Goal: Information Seeking & Learning: Learn about a topic

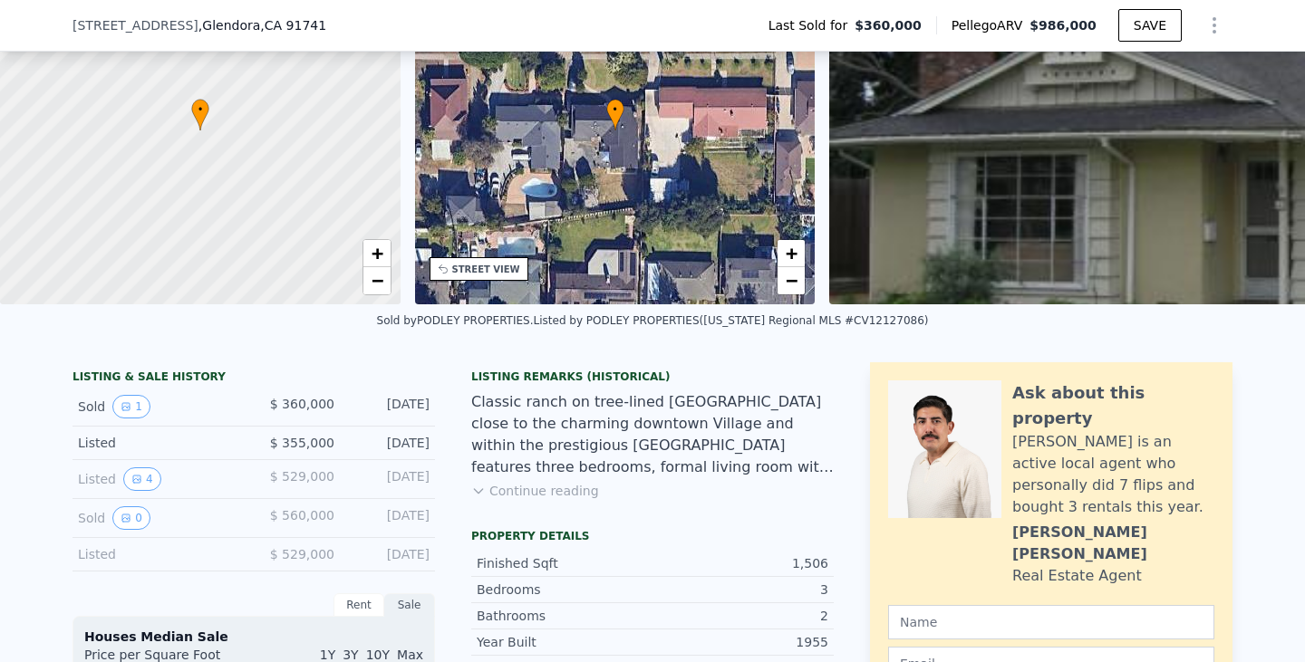
scroll to position [181, 0]
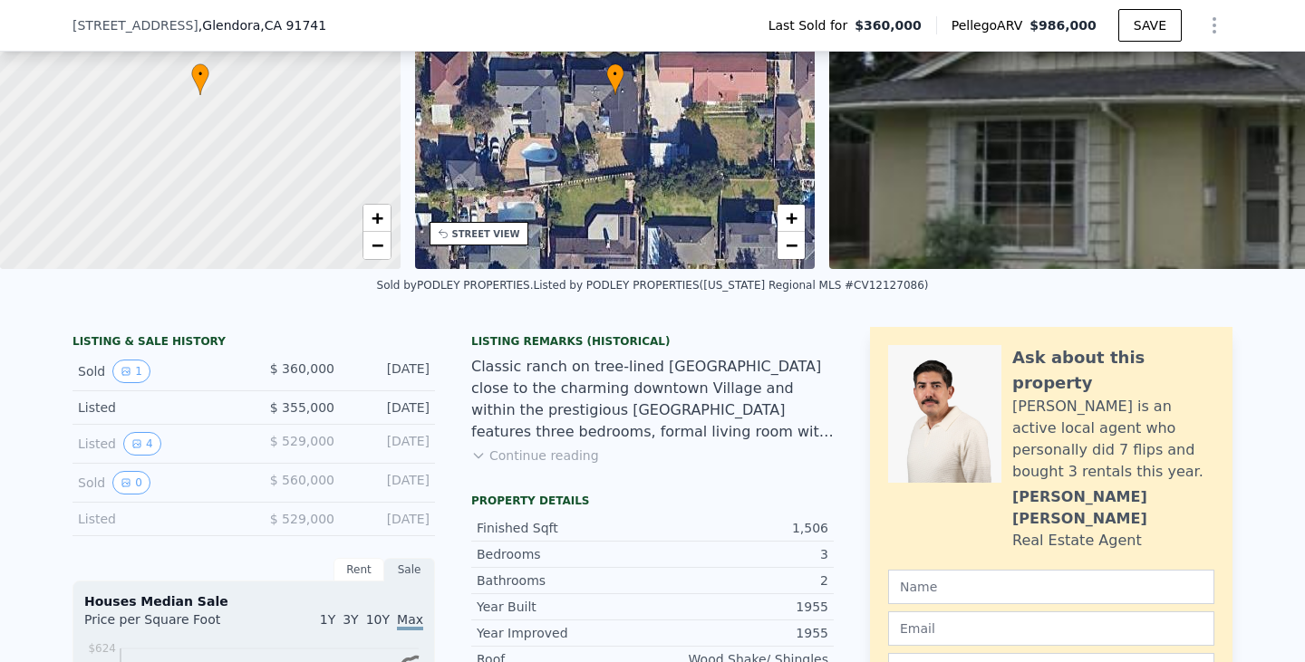
drag, startPoint x: 423, startPoint y: 381, endPoint x: 353, endPoint y: 388, distance: 71.0
click at [353, 388] on div "Sold 1 $ 360,000 [DATE]" at bounding box center [253, 372] width 362 height 39
click at [581, 406] on div "Classic ranch on tree-lined [GEOGRAPHIC_DATA] close to the charming downtown Vi…" at bounding box center [652, 399] width 362 height 87
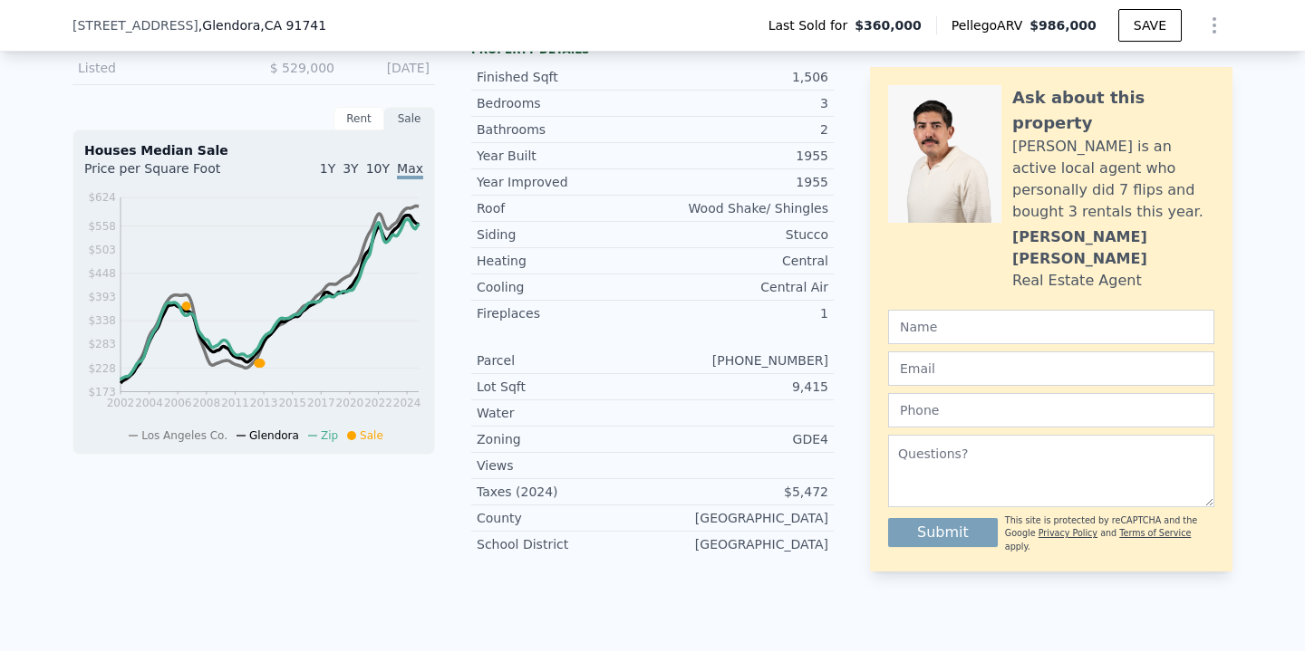
scroll to position [634, 0]
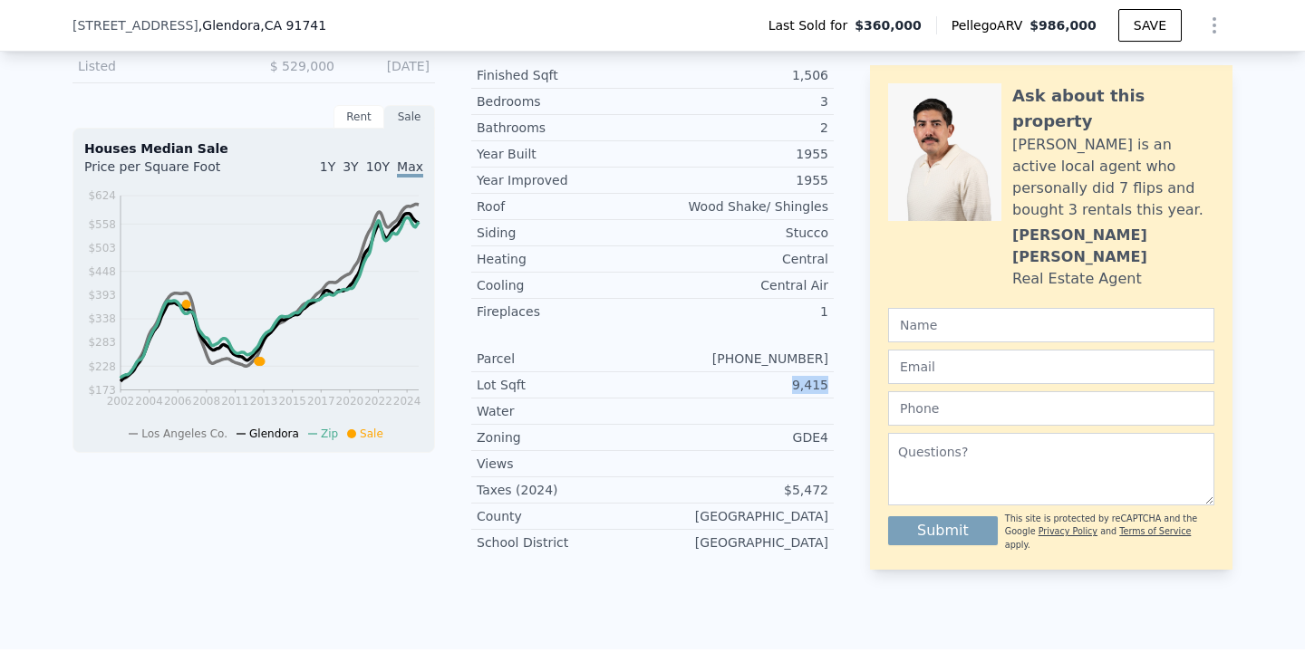
drag, startPoint x: 823, startPoint y: 396, endPoint x: 783, endPoint y: 401, distance: 40.1
click at [783, 399] on div "Lot Sqft 9,415" at bounding box center [652, 385] width 362 height 26
click at [805, 447] on div "GDE4" at bounding box center [740, 438] width 176 height 18
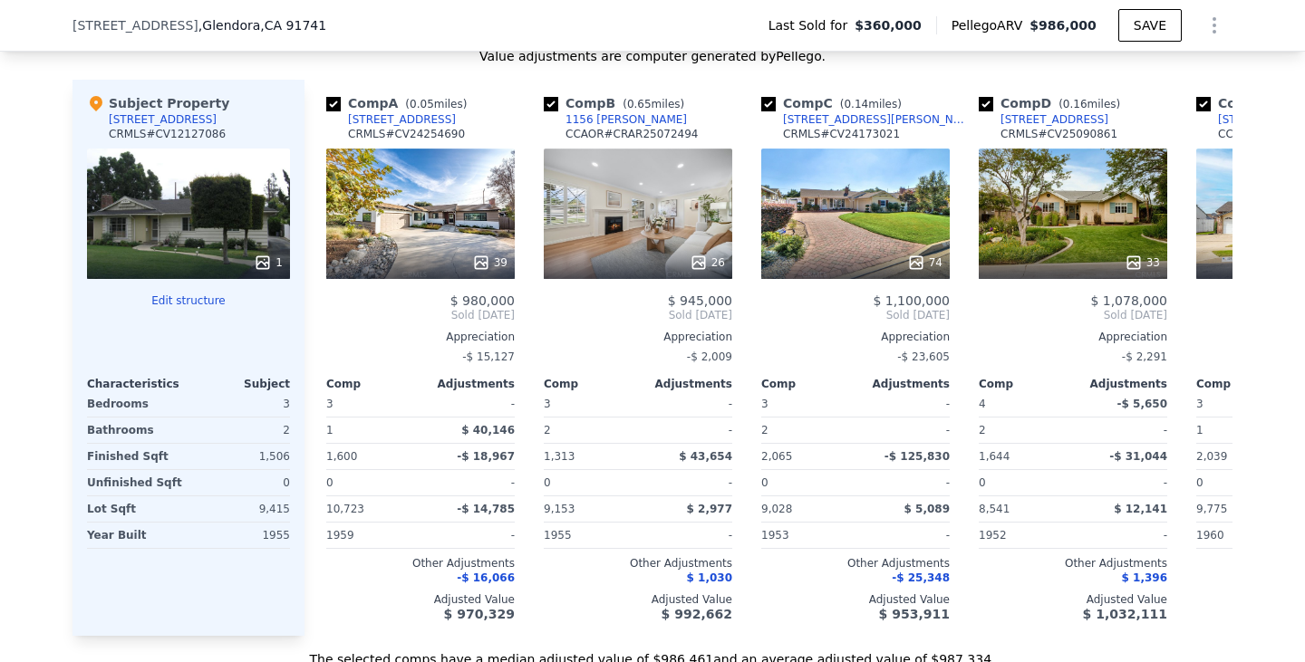
scroll to position [1754, 0]
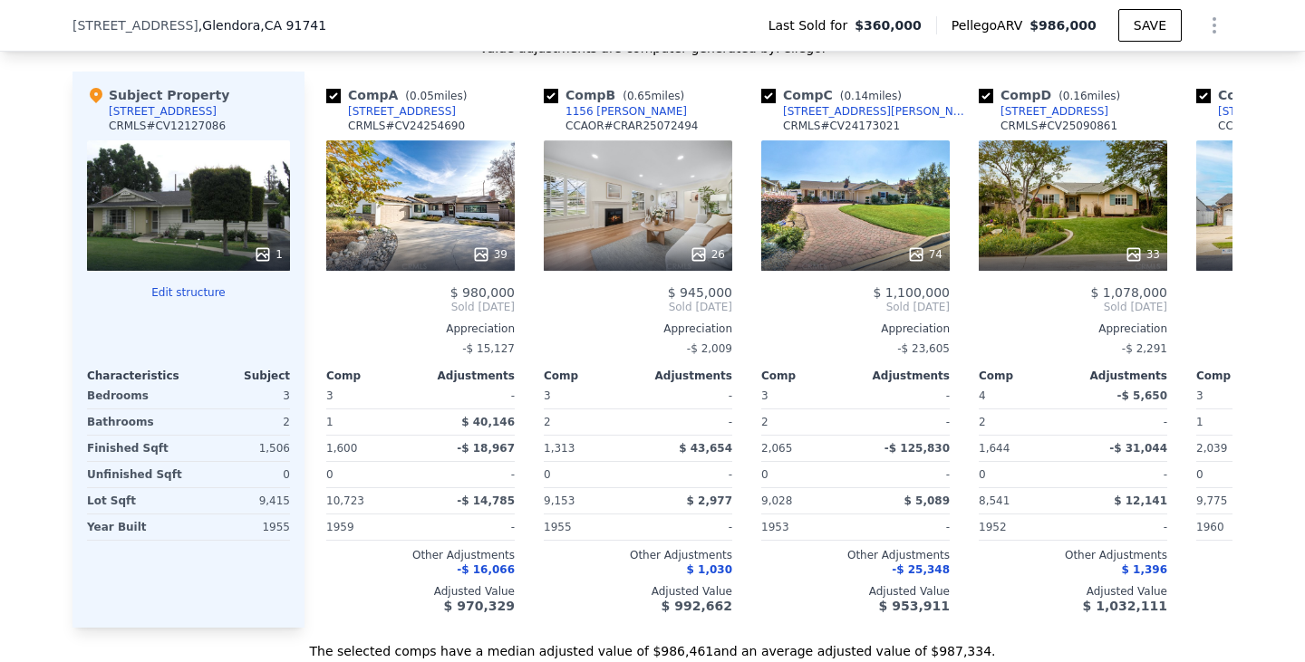
click at [170, 216] on div "1" at bounding box center [188, 205] width 203 height 130
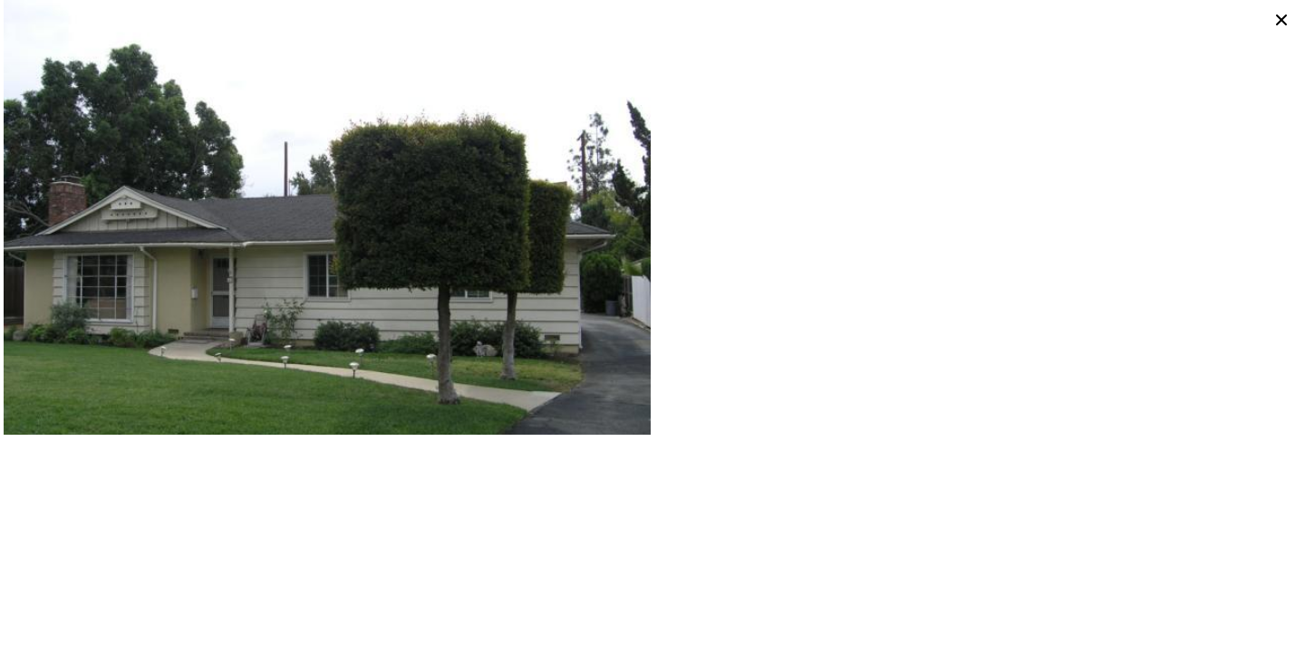
click at [1284, 19] on icon at bounding box center [1281, 19] width 25 height 25
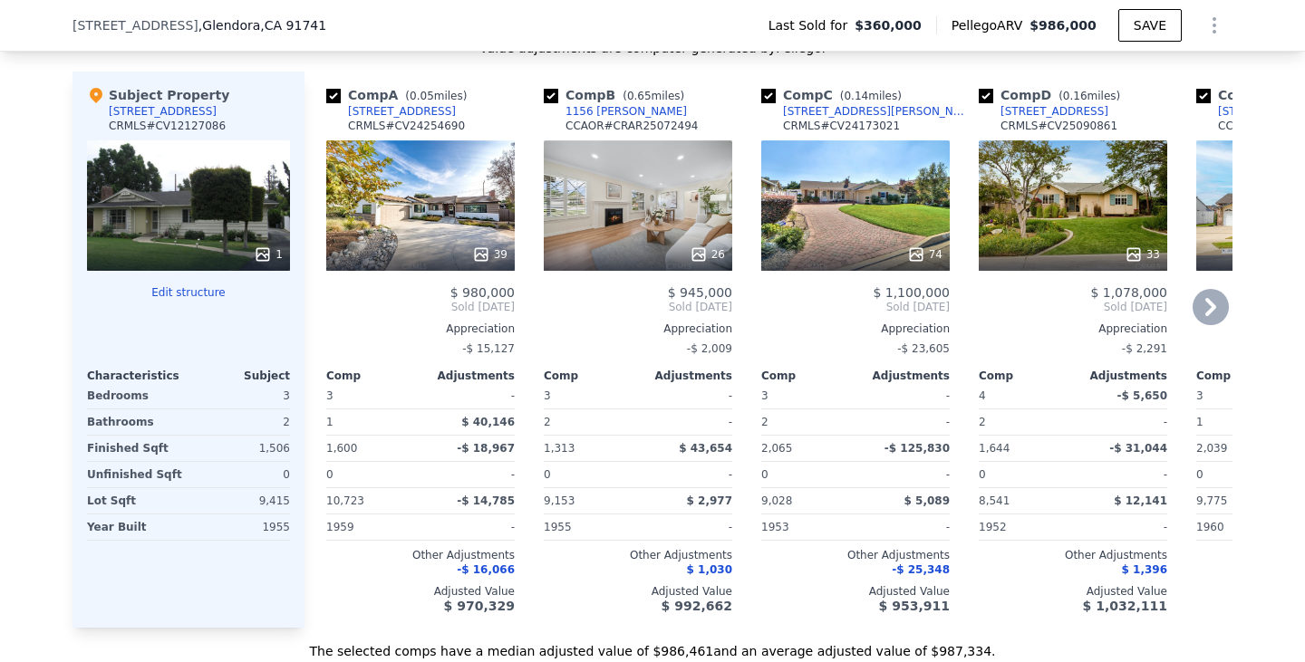
scroll to position [1664, 0]
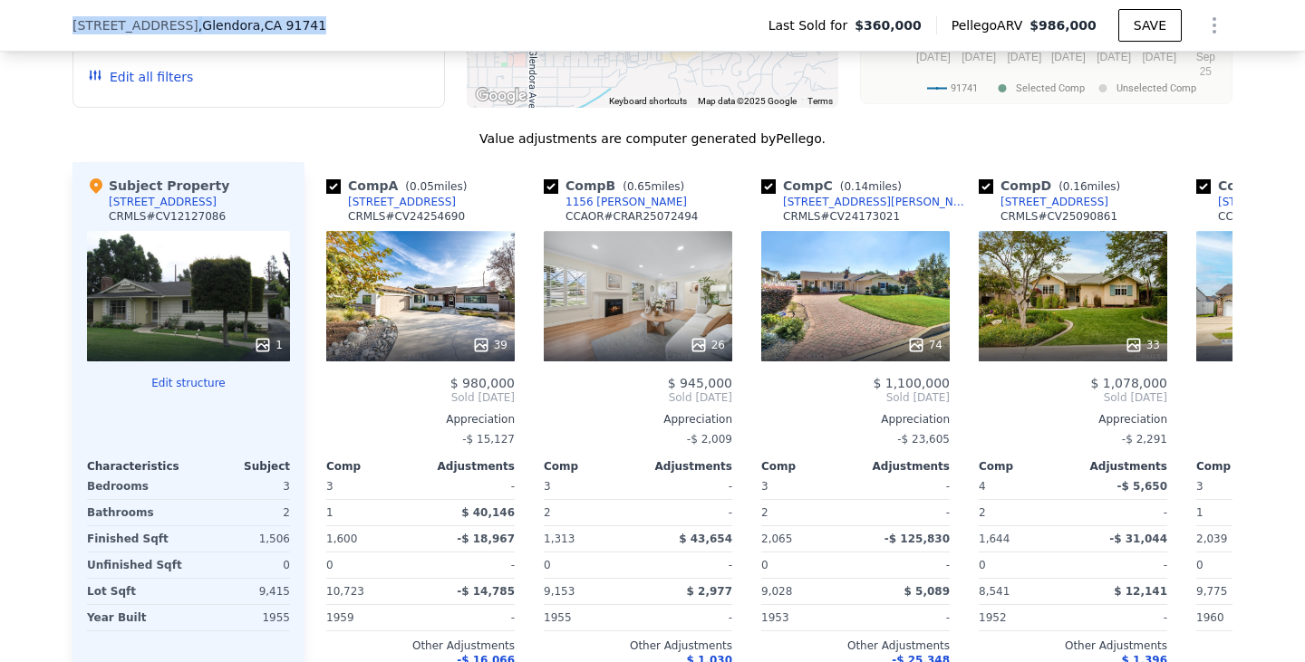
drag, startPoint x: 295, startPoint y: 23, endPoint x: 45, endPoint y: 26, distance: 249.2
click at [45, 26] on div "[STREET_ADDRESS] Last Sold for $360,000 Pellego ARV $986,000 SAVE" at bounding box center [652, 26] width 1305 height 52
copy div "[STREET_ADDRESS]"
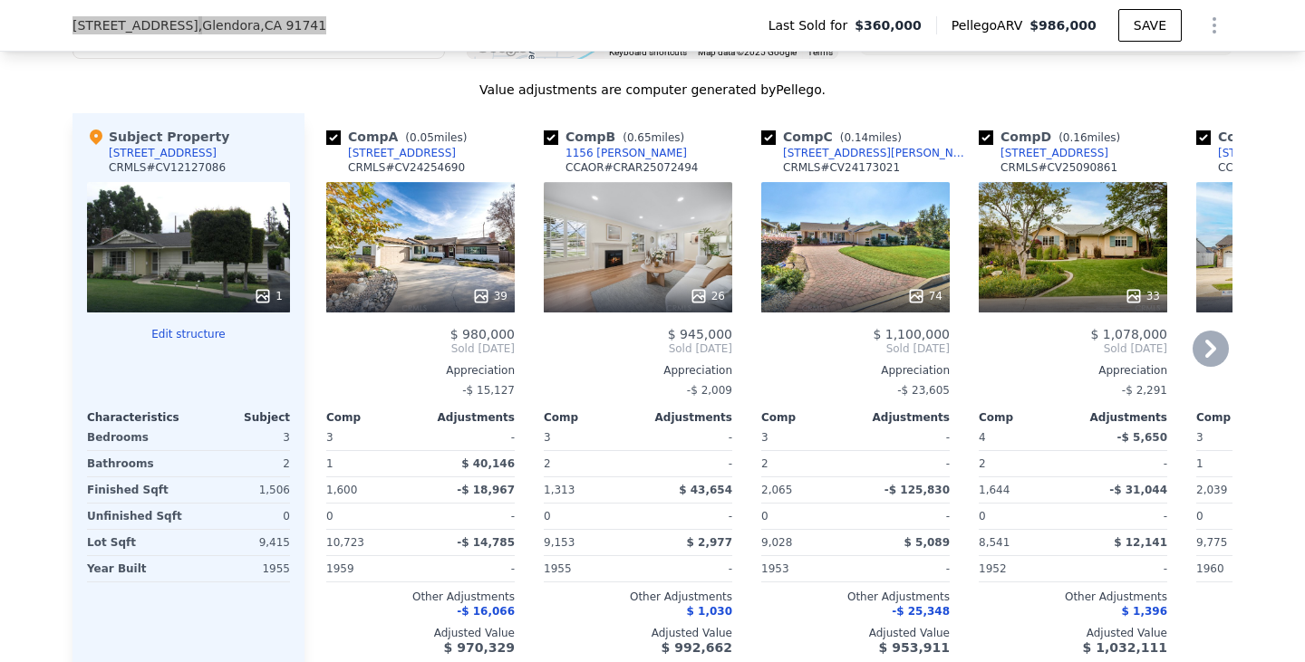
scroll to position [1754, 0]
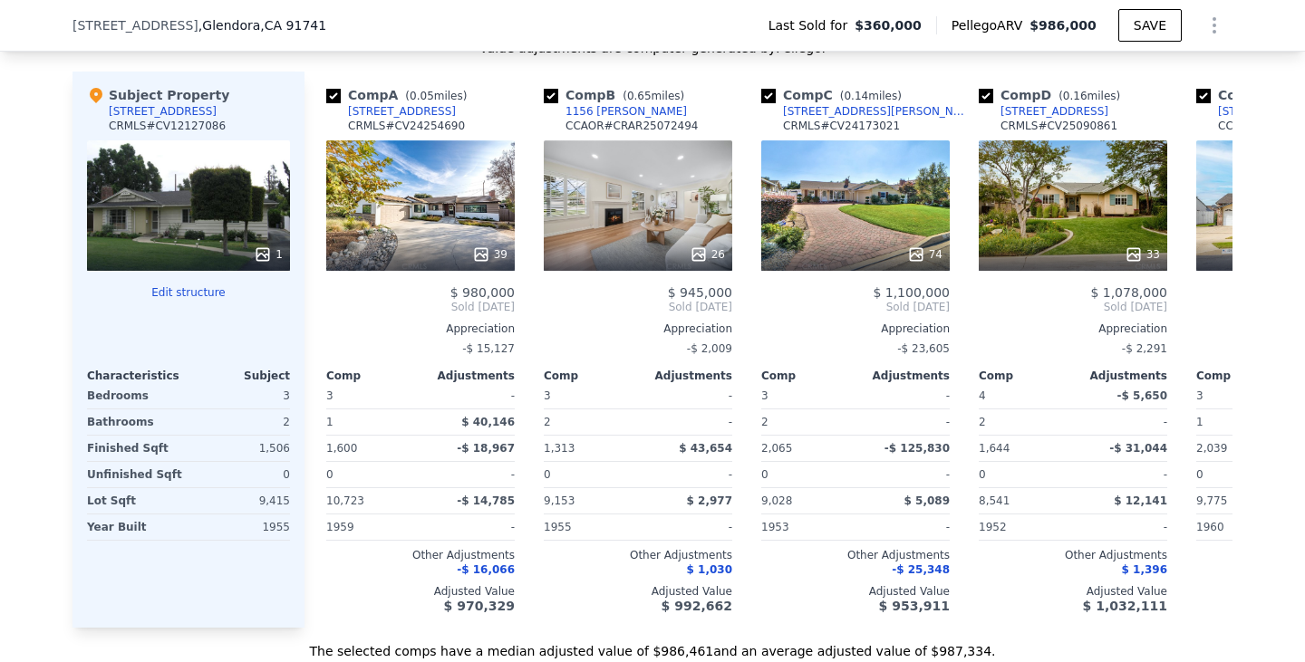
click at [45, 348] on div "We found 12 sales that match your search Listings provided by [US_STATE] Region…" at bounding box center [652, 153] width 1305 height 1013
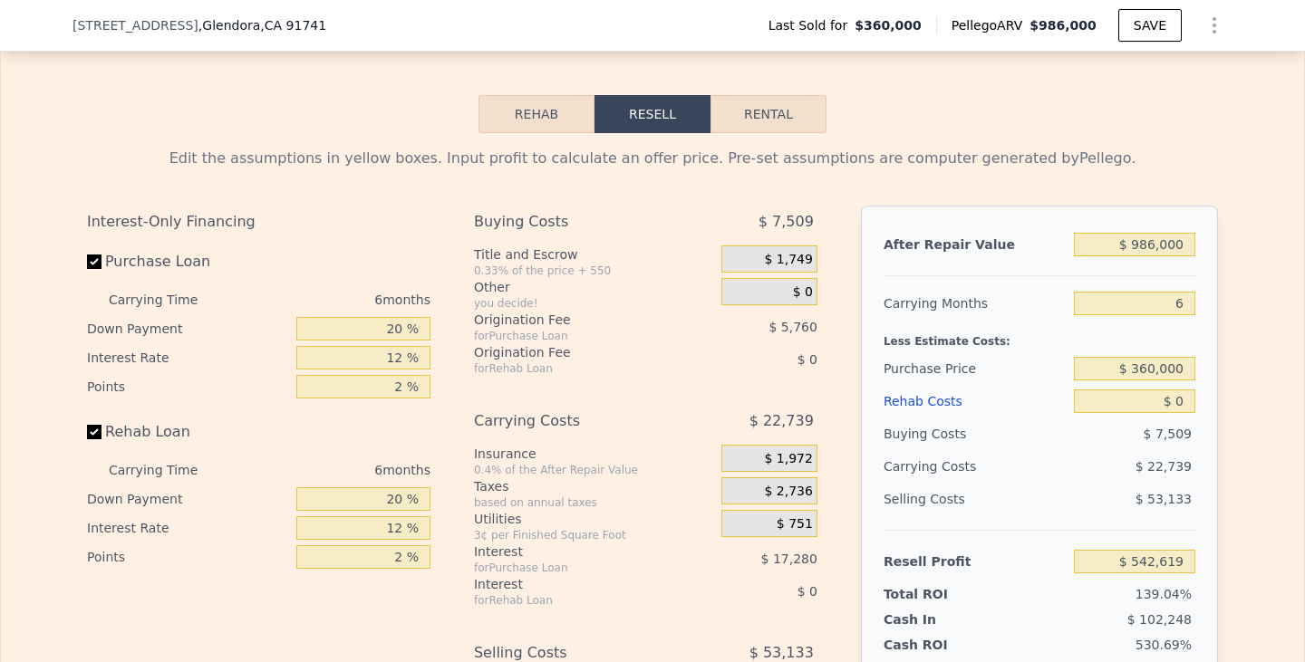
scroll to position [2570, 0]
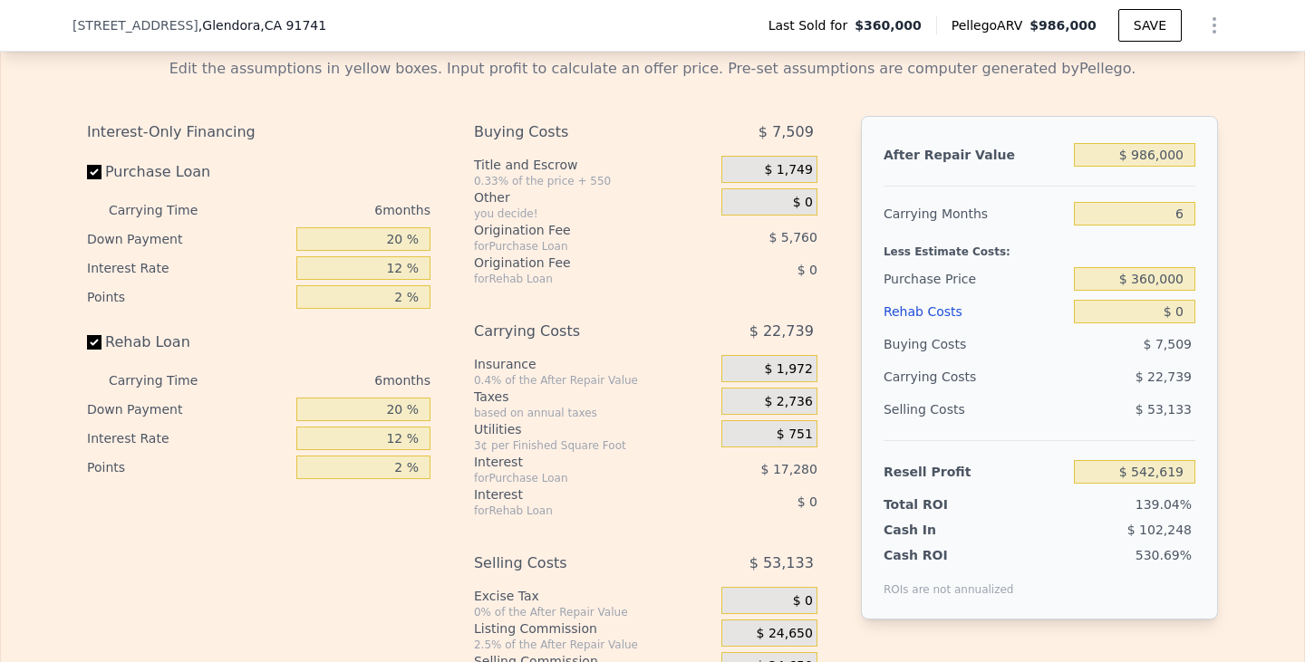
click at [543, 439] on div "Utilities" at bounding box center [594, 429] width 240 height 18
click at [355, 560] on div "Interest-Only Financing Purchase Loan Carrying Time 6 months Down Payment 20 % …" at bounding box center [266, 417] width 358 height 602
click at [407, 280] on input "12 %" at bounding box center [363, 268] width 134 height 24
click at [398, 253] on div "20 %" at bounding box center [363, 239] width 134 height 29
click at [386, 251] on input "20 %" at bounding box center [363, 239] width 134 height 24
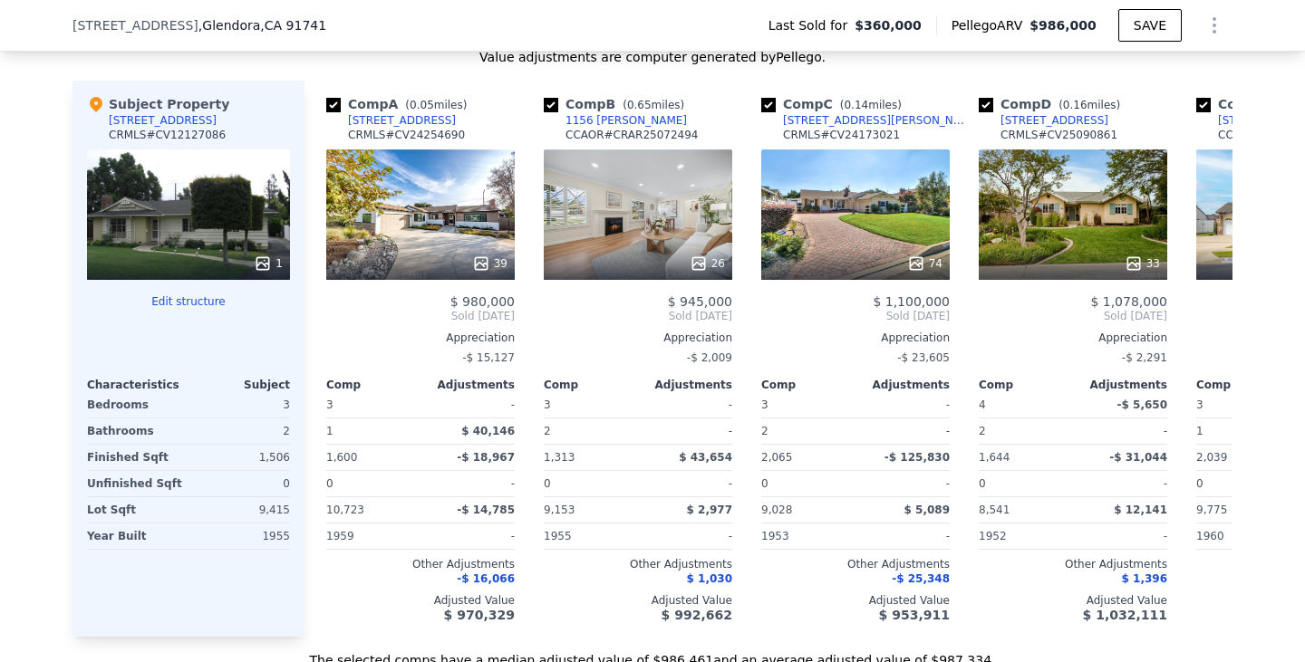
scroll to position [1754, 0]
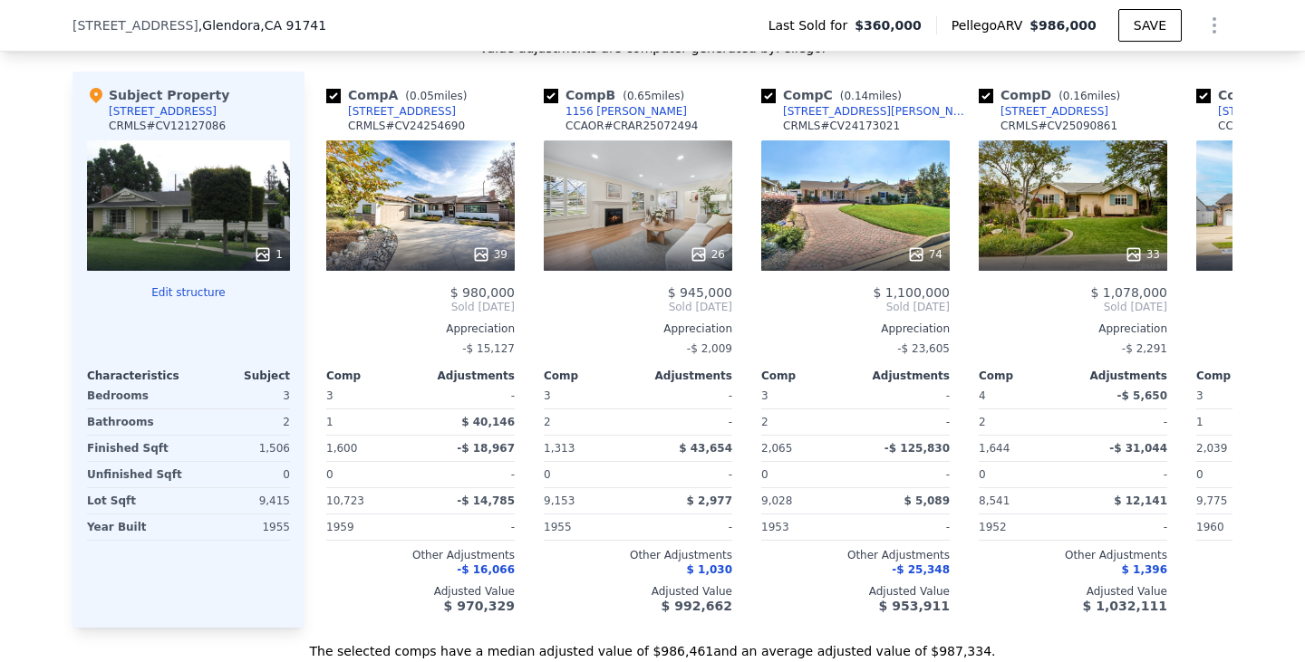
click at [45, 167] on div "We found 12 sales that match your search Listings provided by [US_STATE] Region…" at bounding box center [652, 153] width 1305 height 1013
click at [43, 345] on div "We found 12 sales that match your search Listings provided by [US_STATE] Region…" at bounding box center [652, 153] width 1305 height 1013
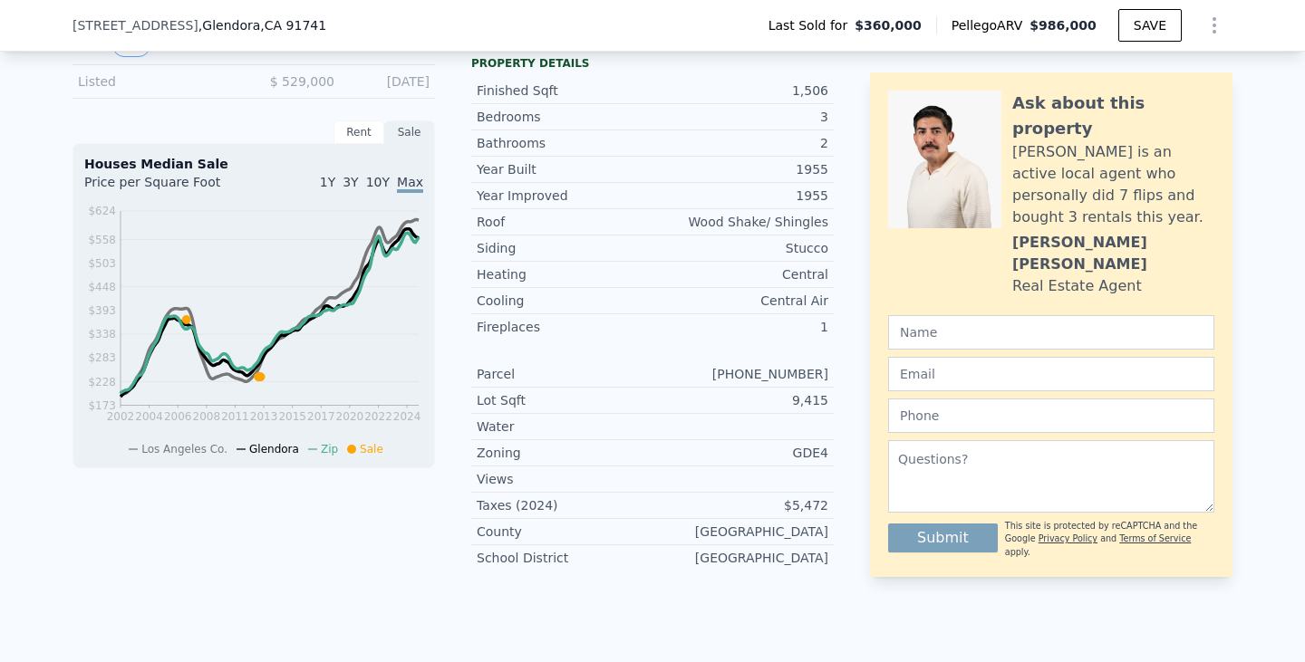
scroll to position [576, 0]
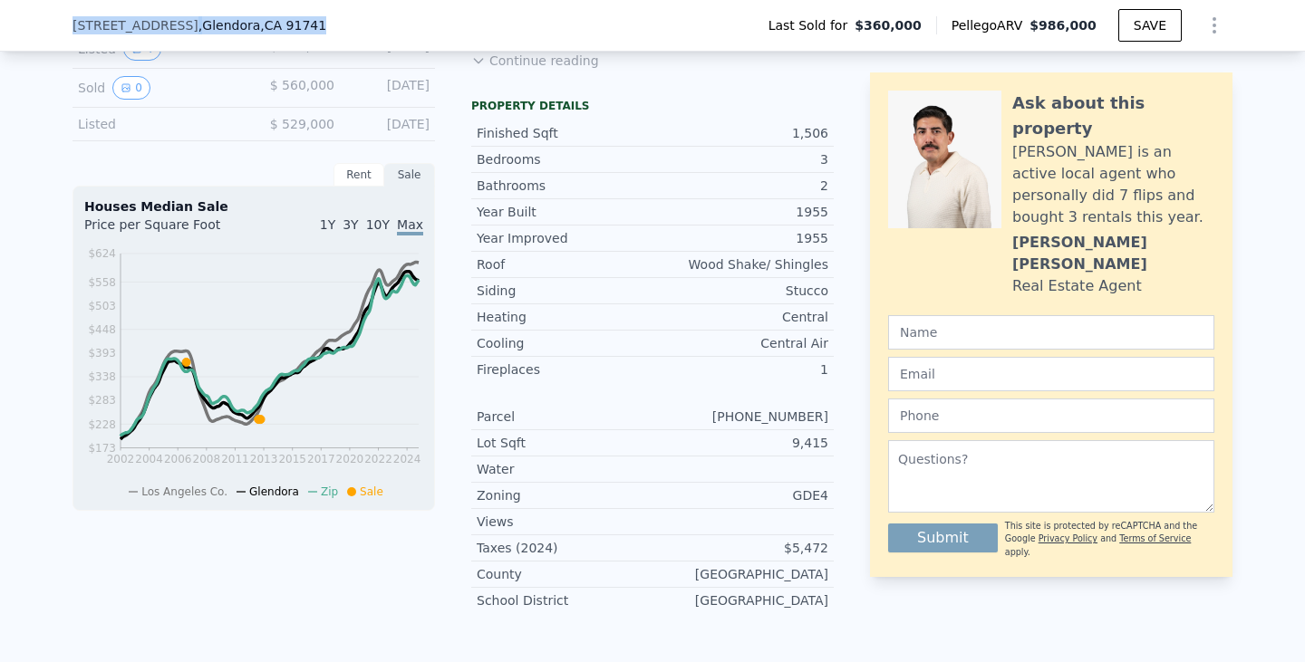
drag, startPoint x: 292, startPoint y: 26, endPoint x: 45, endPoint y: 28, distance: 246.5
click at [45, 28] on div "[STREET_ADDRESS] Last Sold for $360,000 Pellego ARV $986,000 SAVE" at bounding box center [652, 26] width 1305 height 52
copy div "[STREET_ADDRESS]"
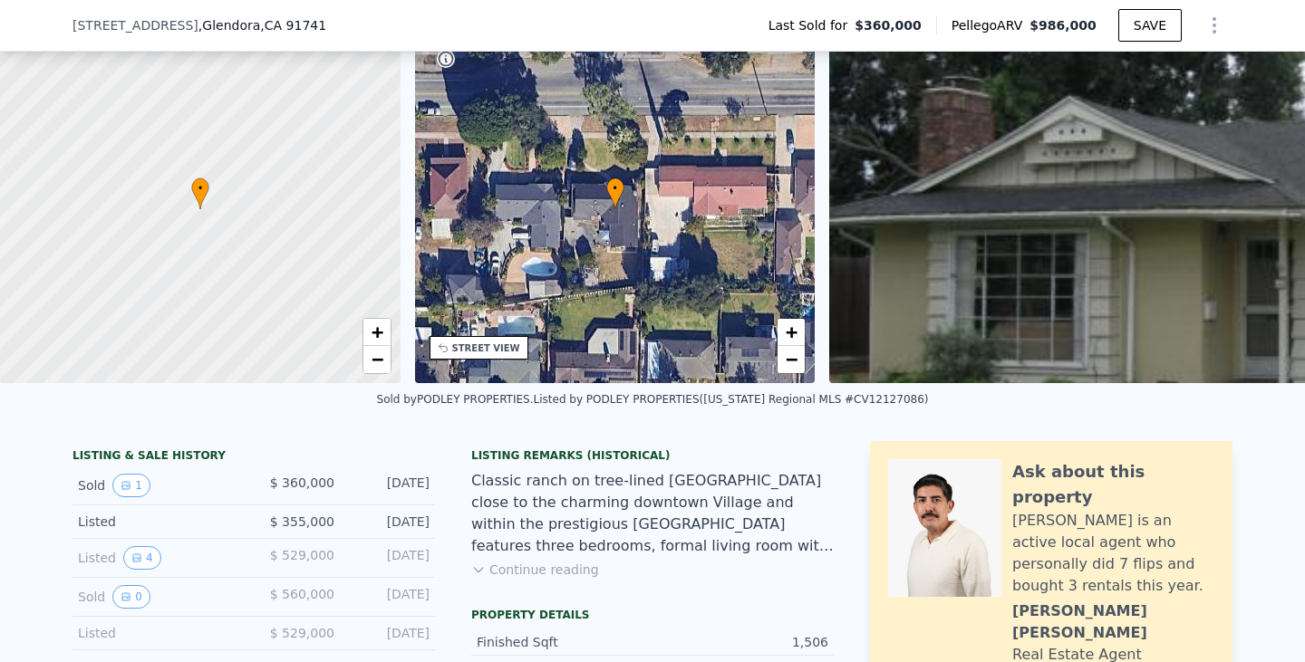
scroll to position [356, 0]
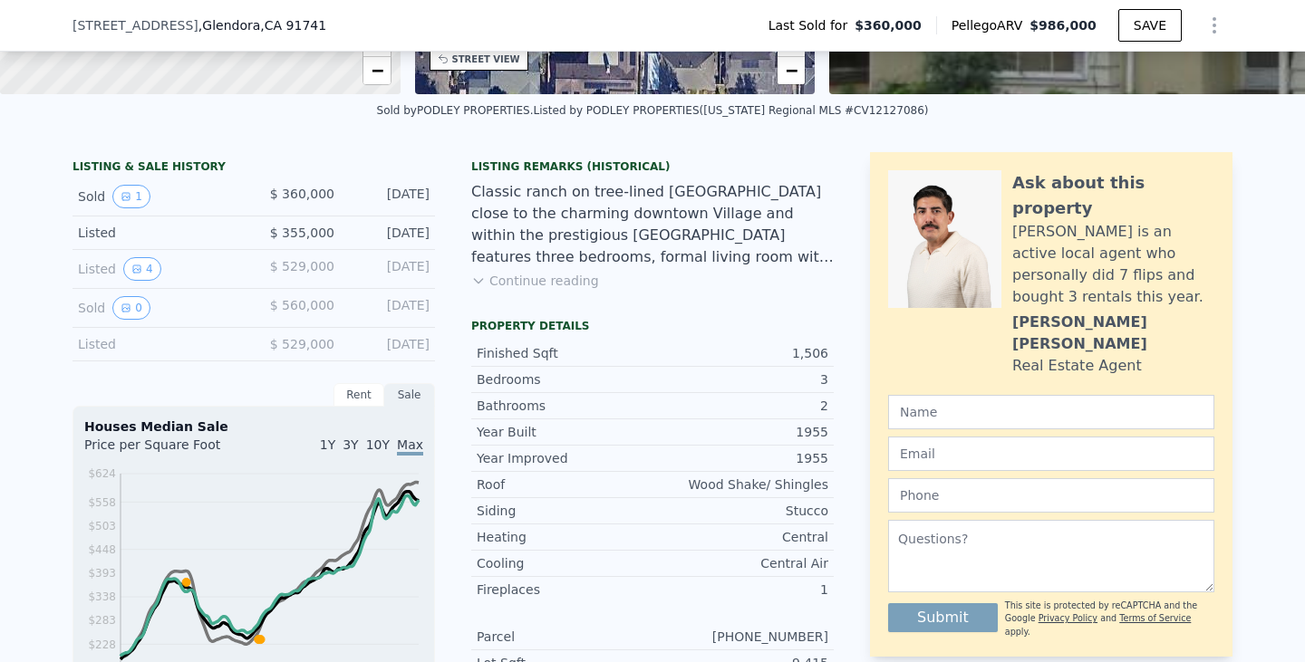
drag, startPoint x: 426, startPoint y: 277, endPoint x: 66, endPoint y: 278, distance: 359.8
click at [72, 278] on div "Listed 4 $ 529,000 [DATE]" at bounding box center [253, 269] width 362 height 39
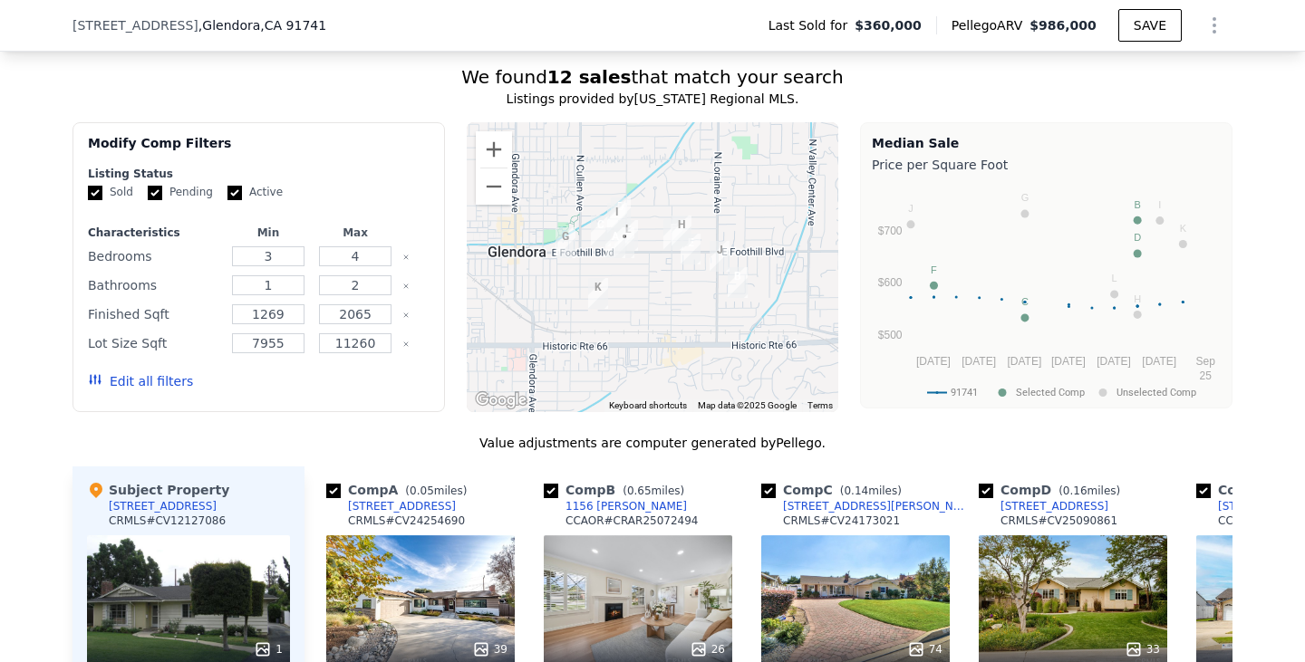
scroll to position [1631, 0]
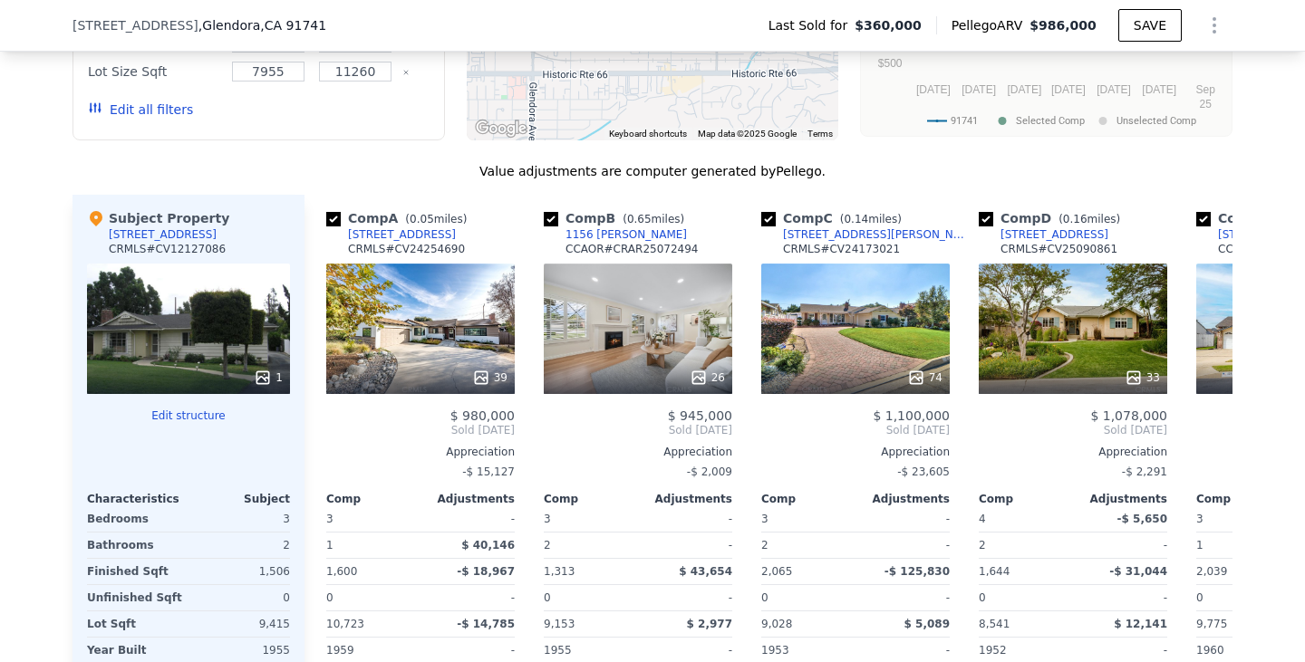
click at [241, 385] on div at bounding box center [188, 378] width 203 height 33
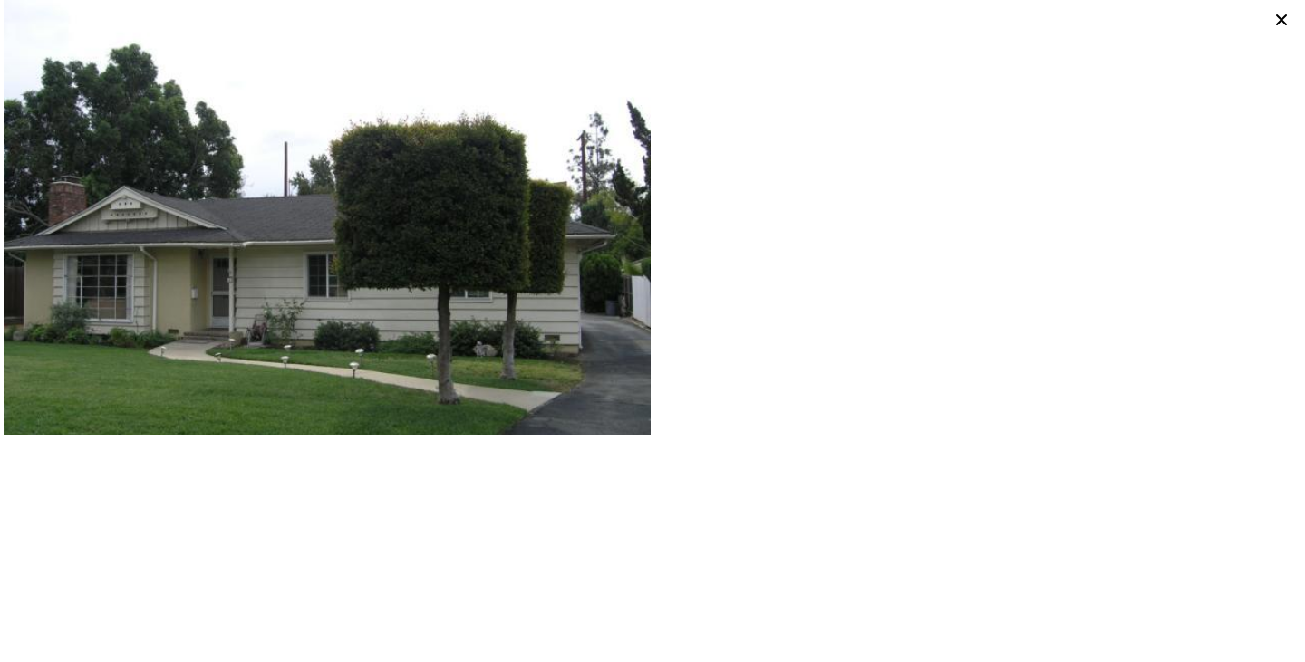
scroll to position [0, 7]
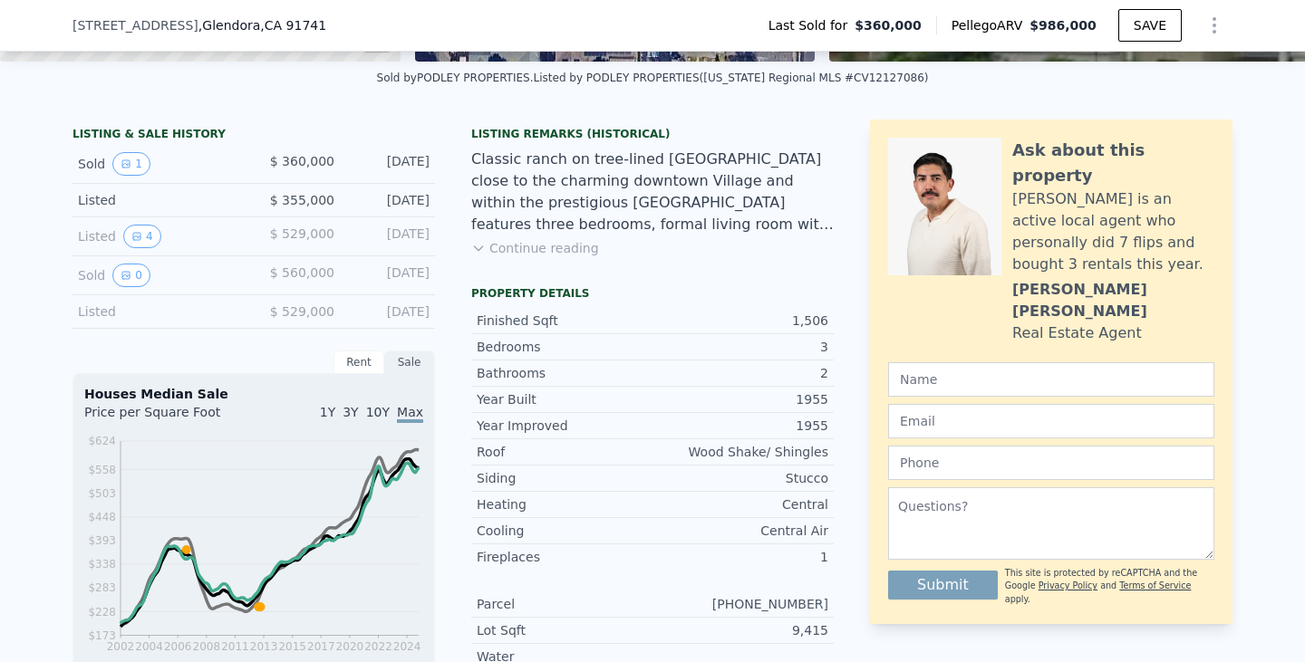
scroll to position [447, 0]
